Goal: Information Seeking & Learning: Learn about a topic

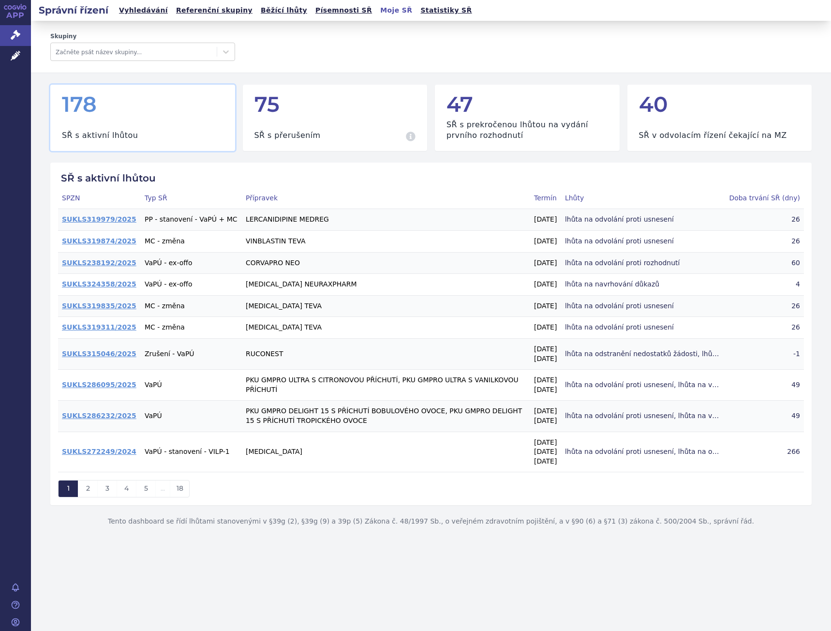
click at [131, 15] on link "Vyhledávání" at bounding box center [143, 10] width 55 height 13
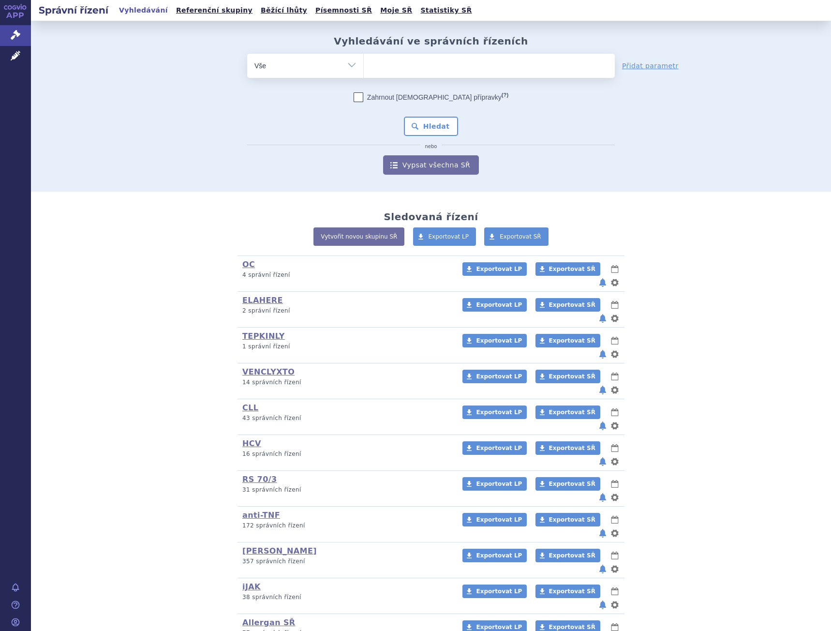
scroll to position [145, 0]
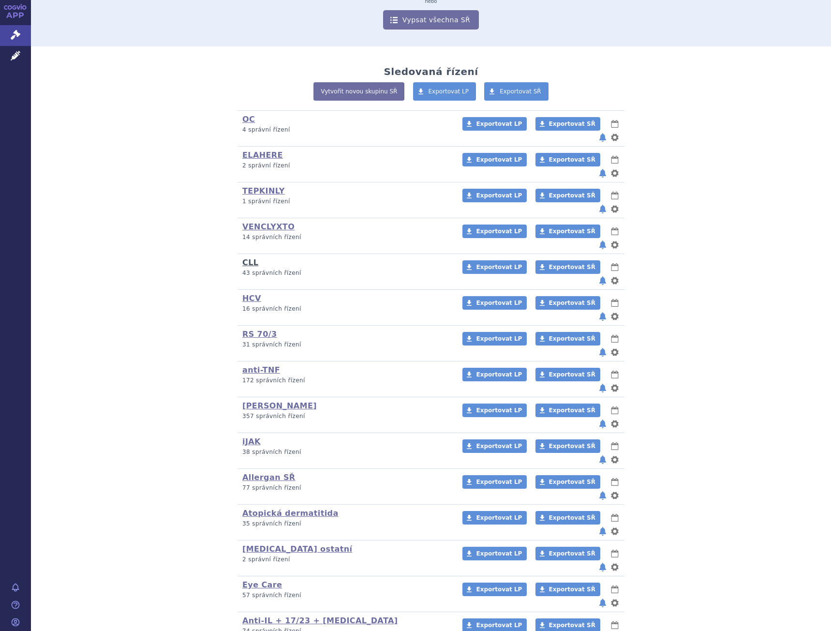
click at [245, 258] on link "CLL" at bounding box center [250, 262] width 16 height 9
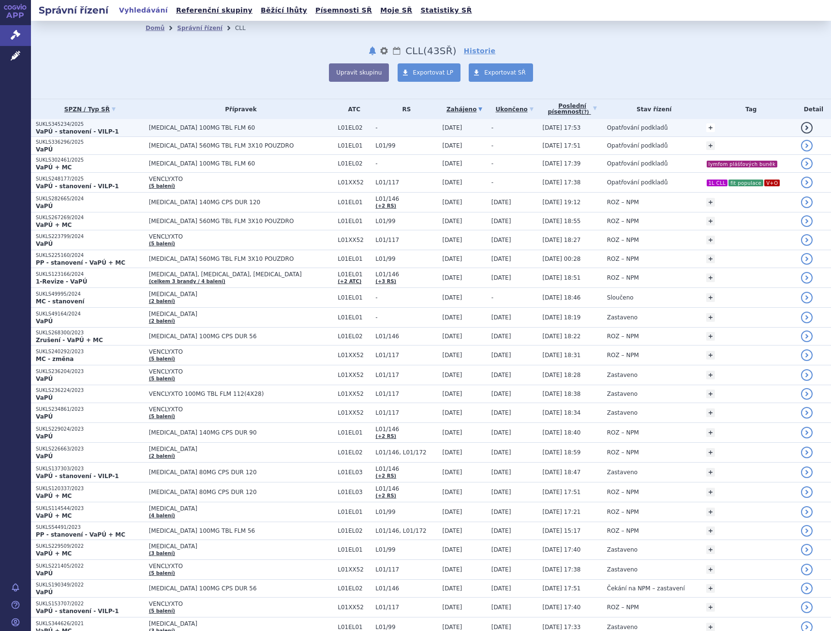
click at [706, 129] on link "+" at bounding box center [710, 127] width 9 height 9
click at [627, 130] on span at bounding box center [635, 129] width 70 height 13
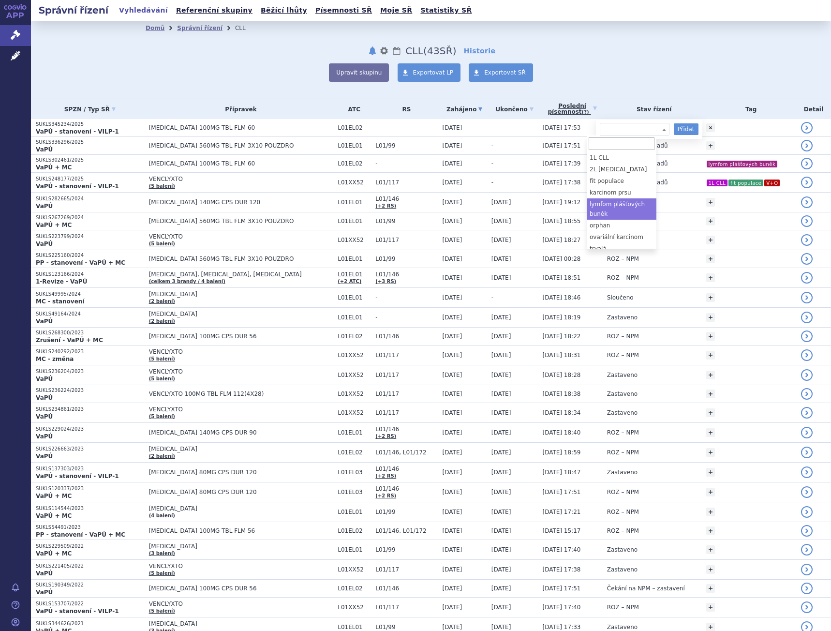
select select "lymfom plášťových buněk"
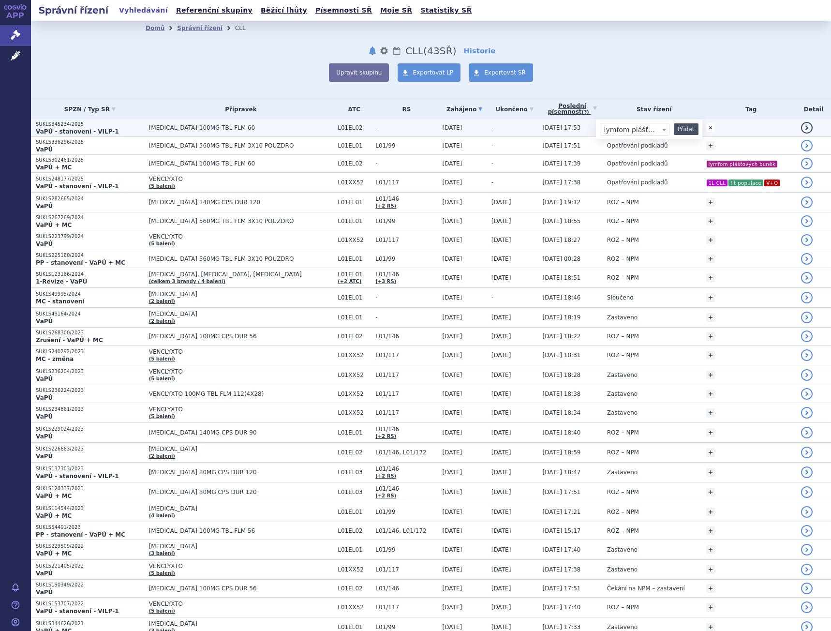
click at [676, 127] on button "Přidat" at bounding box center [686, 129] width 25 height 12
select select
click at [82, 125] on p "SUKLS345234/2025" at bounding box center [90, 124] width 108 height 7
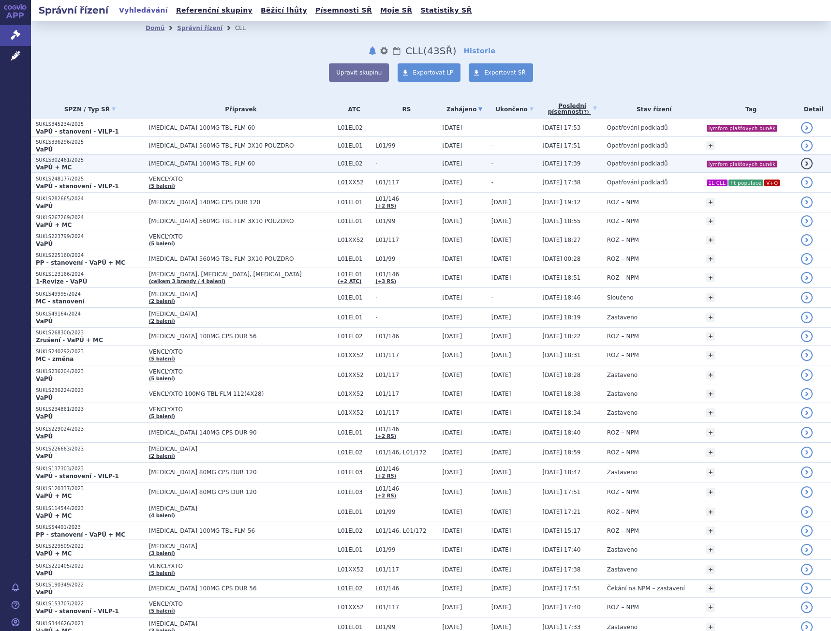
click at [209, 164] on span "CALQUENCE 100MG TBL FLM 60" at bounding box center [241, 163] width 184 height 7
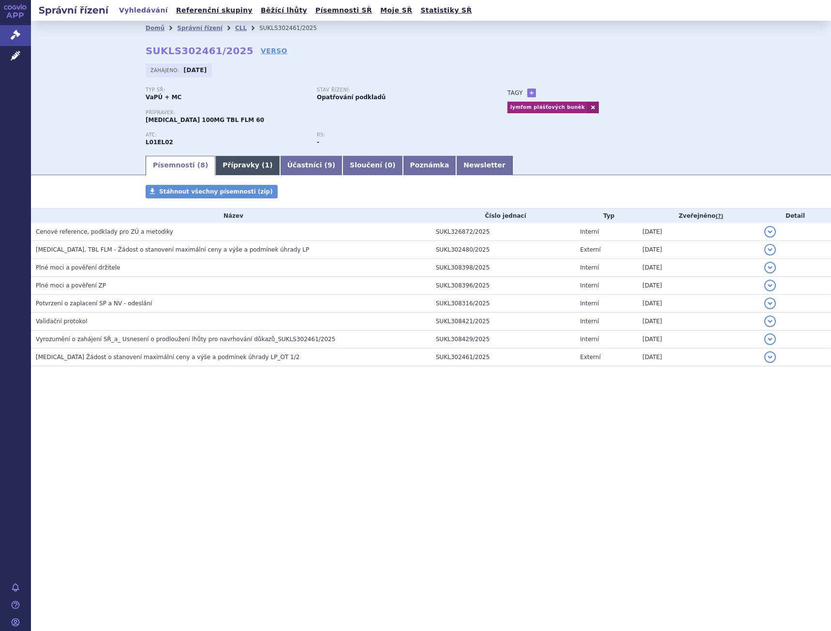
click at [233, 164] on link "Přípravky ( 1 )" at bounding box center [247, 165] width 64 height 19
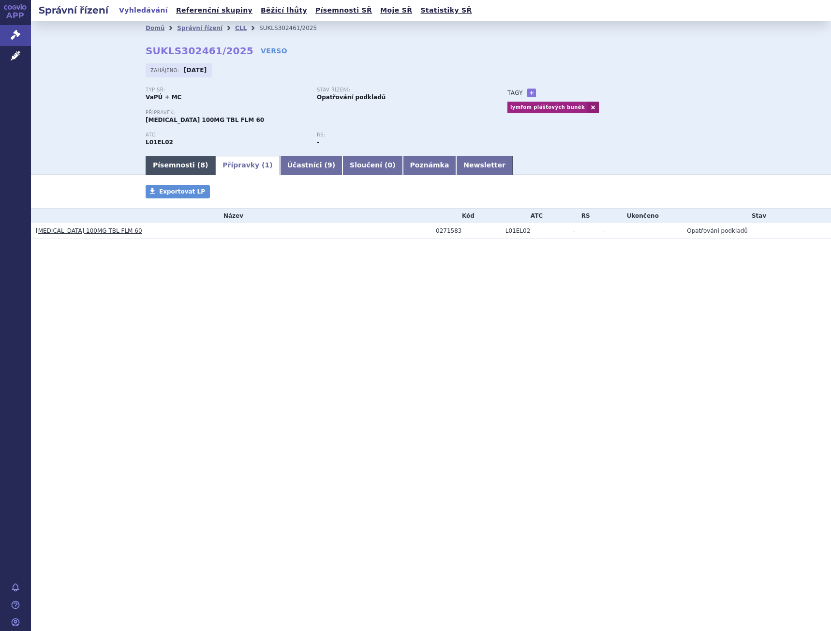
click at [173, 159] on link "Písemnosti ( 8 )" at bounding box center [181, 165] width 70 height 19
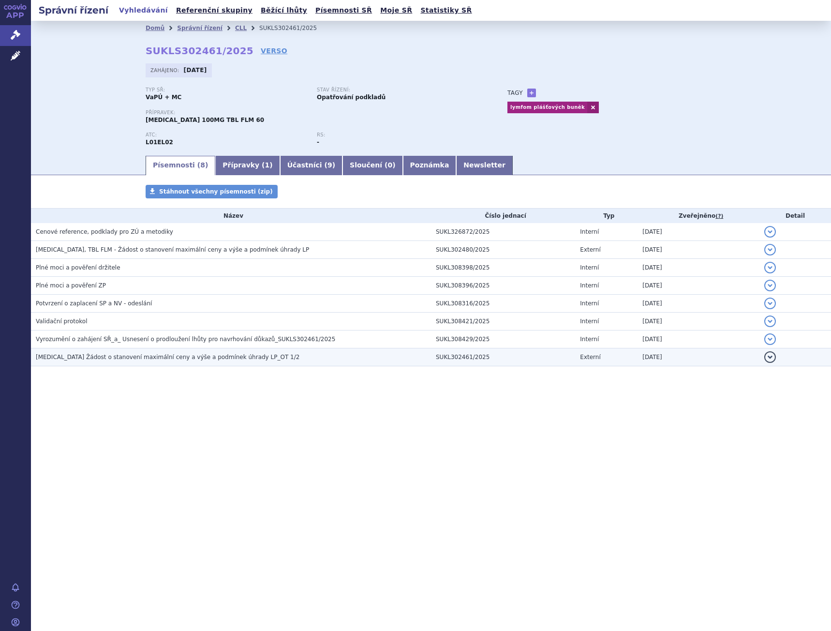
click at [98, 360] on span "CALQUENCE Žádost o stanovení maximální ceny a výše a podmínek úhrady LP_OT 1/2" at bounding box center [168, 356] width 264 height 7
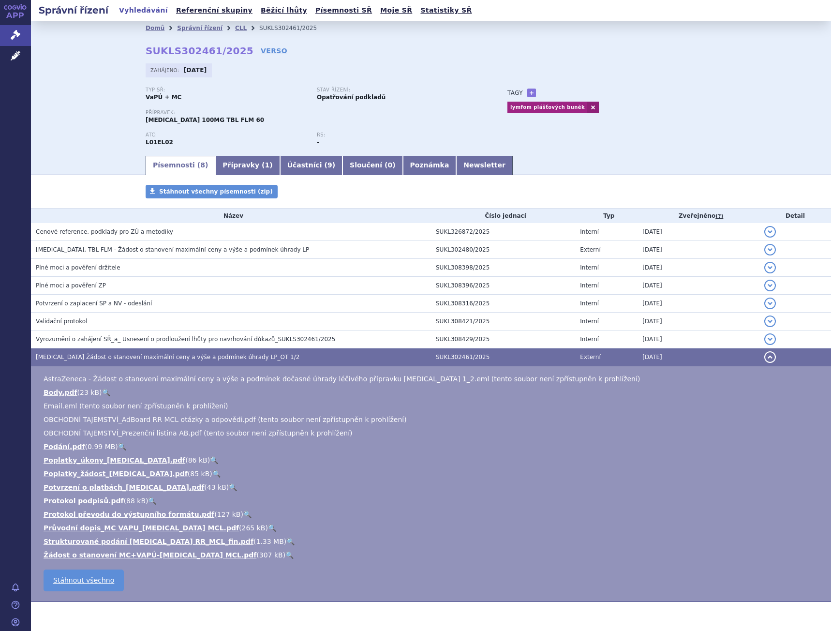
click at [268, 524] on link "🔍" at bounding box center [272, 528] width 8 height 8
